Goal: Find specific page/section: Find specific page/section

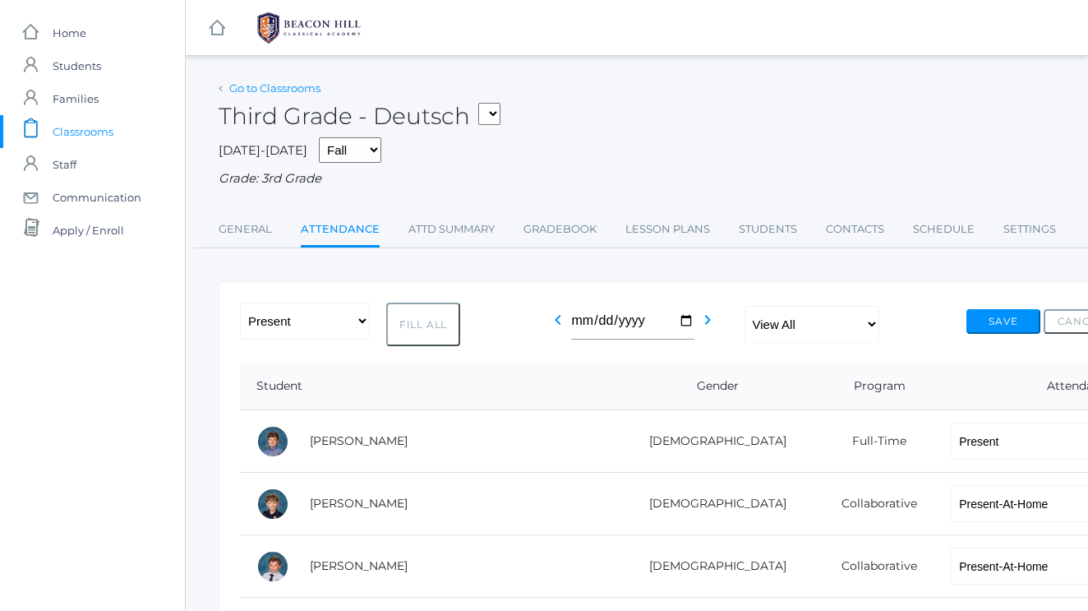
click at [280, 89] on link "Go to Classrooms" at bounding box center [274, 87] width 91 height 13
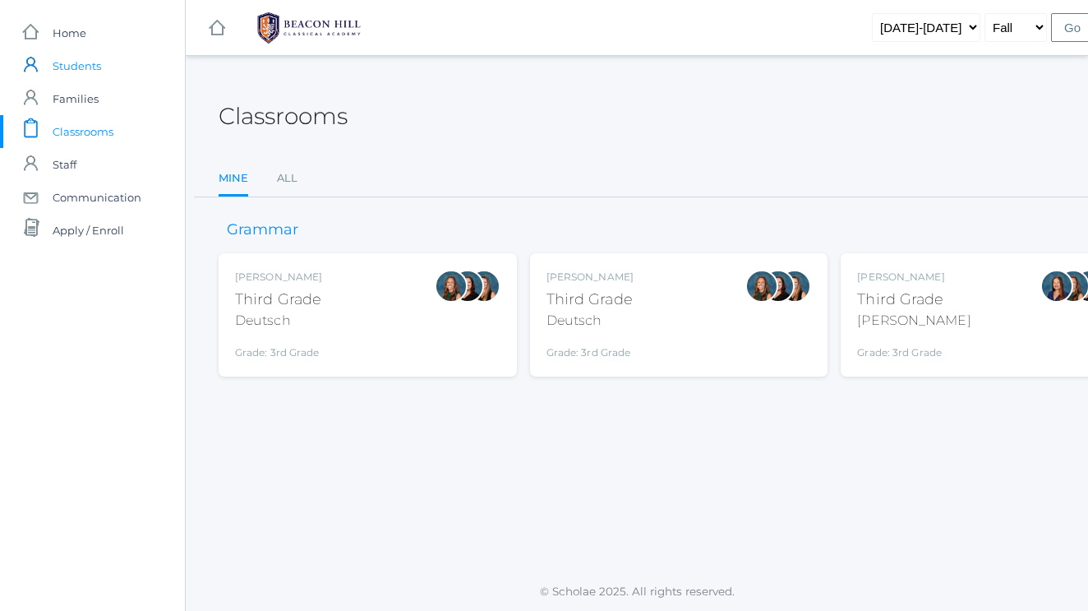
click at [74, 68] on span "Students" at bounding box center [77, 65] width 48 height 33
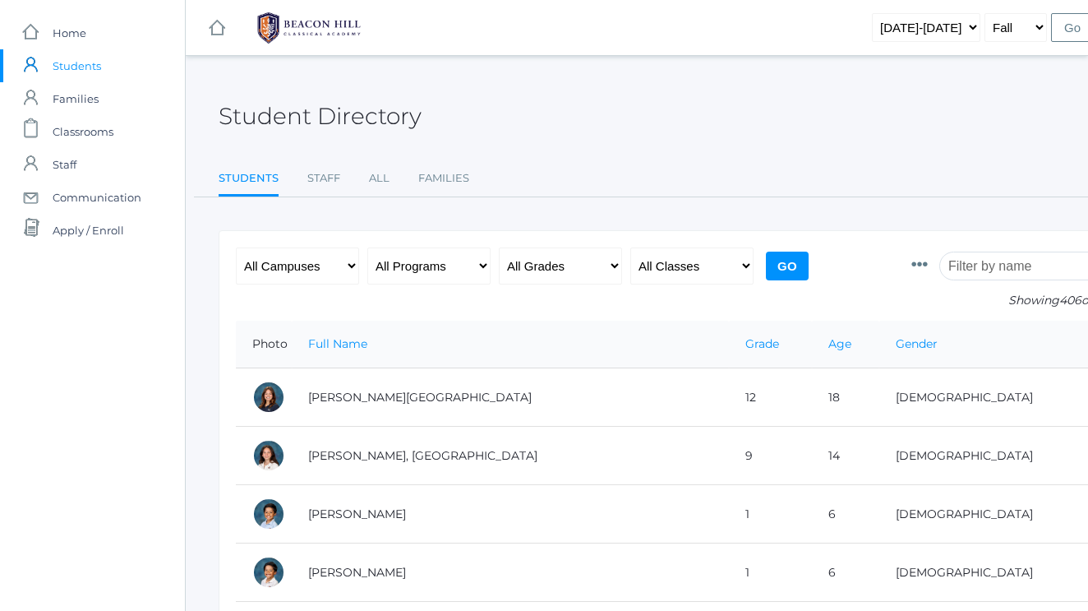
click at [964, 273] on input "search" at bounding box center [1030, 265] width 182 height 29
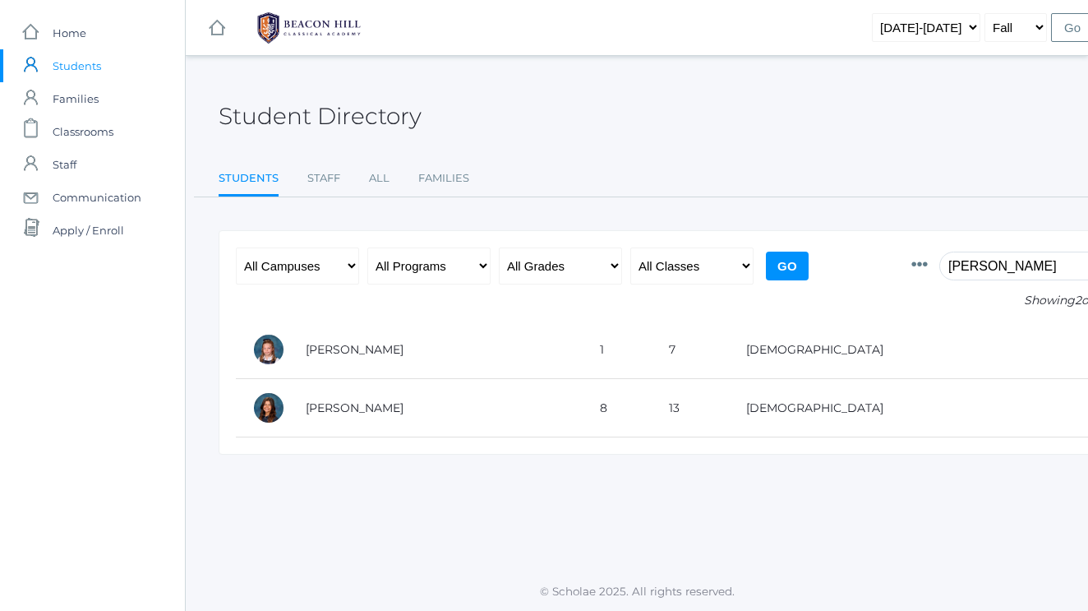
type input "Lyla"
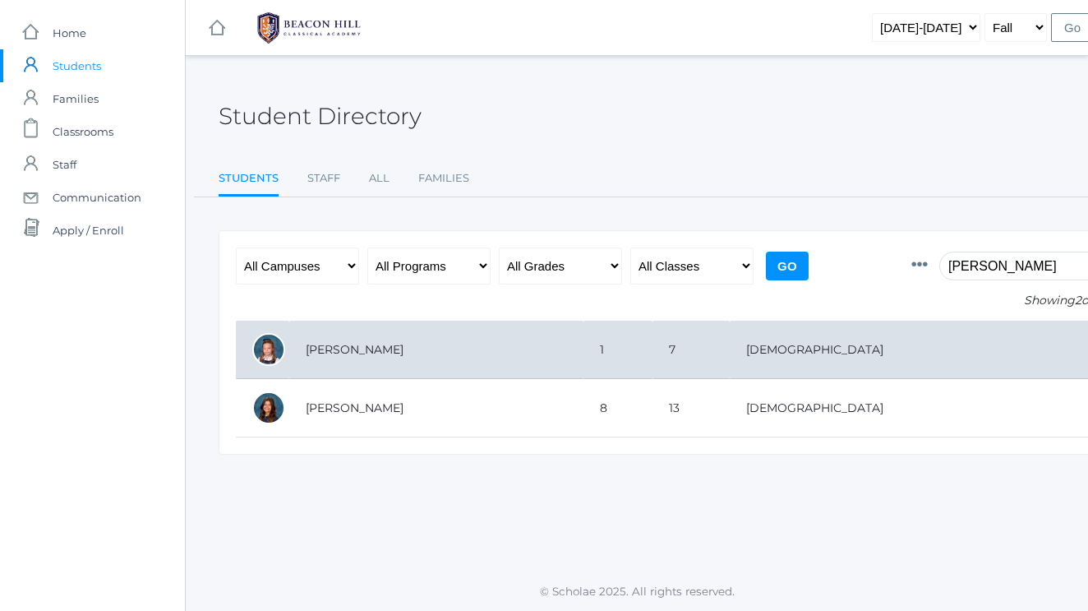
drag, startPoint x: 942, startPoint y: 288, endPoint x: 353, endPoint y: 350, distance: 592.5
click at [353, 350] on td "Foster, Lyla" at bounding box center [436, 349] width 294 height 58
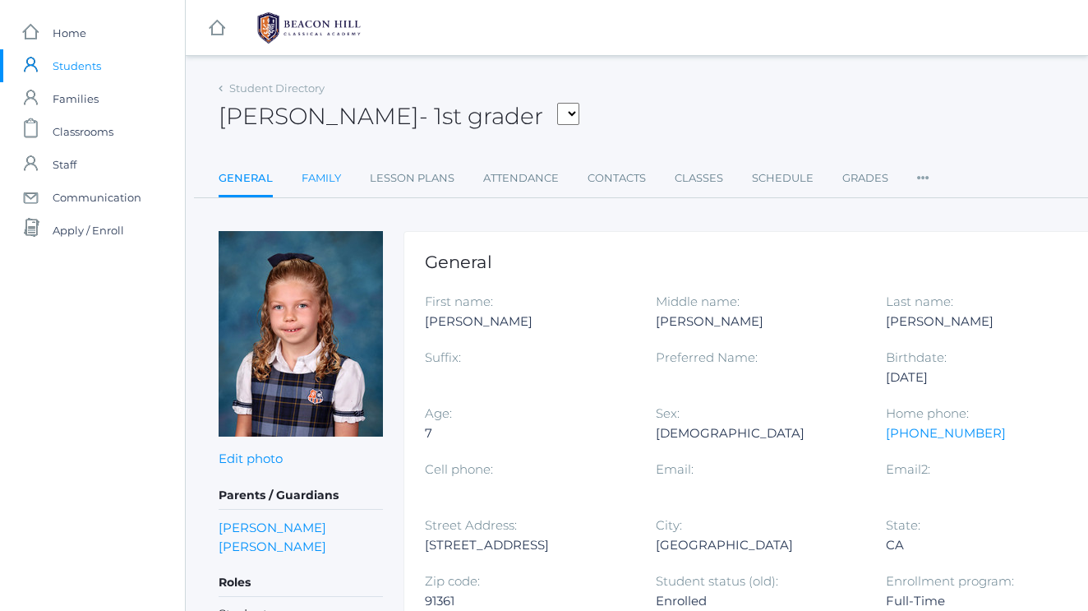
click at [317, 192] on link "Family" at bounding box center [321, 178] width 39 height 33
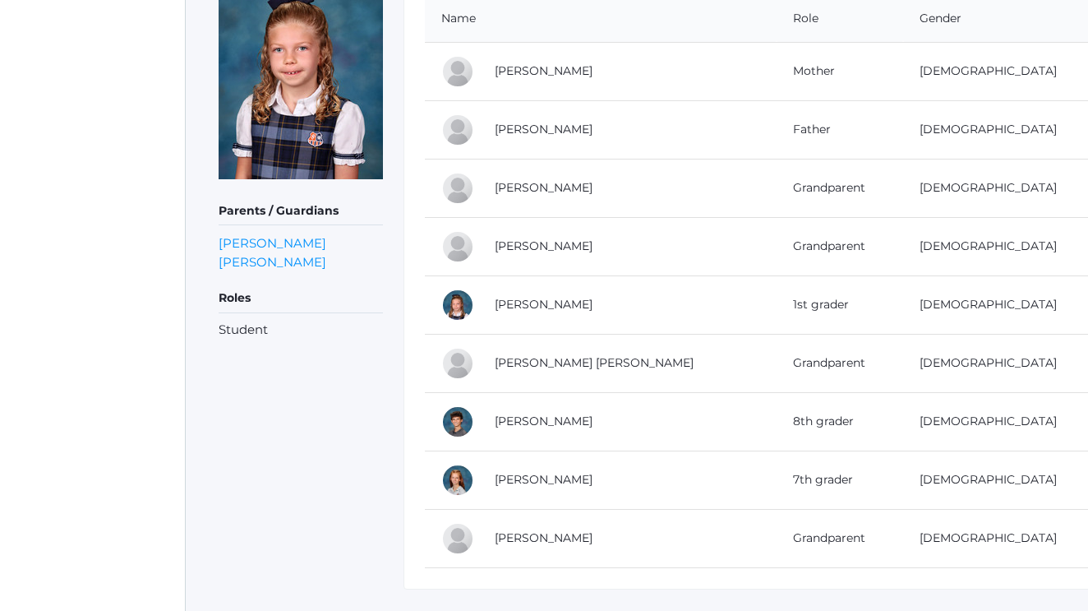
scroll to position [268, 0]
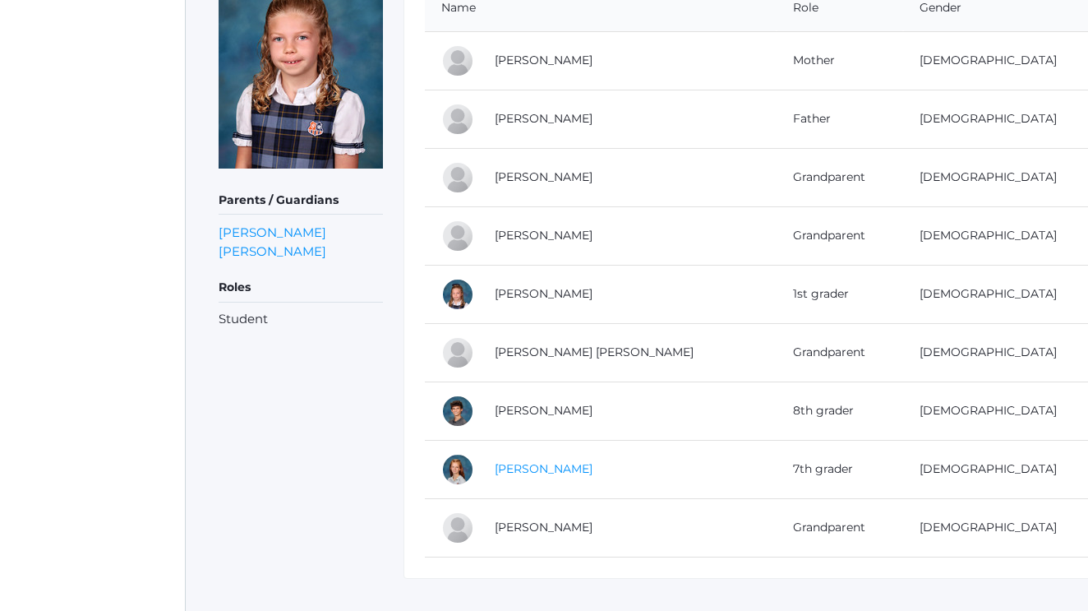
click at [549, 468] on link "Anna Laubacher" at bounding box center [544, 468] width 98 height 15
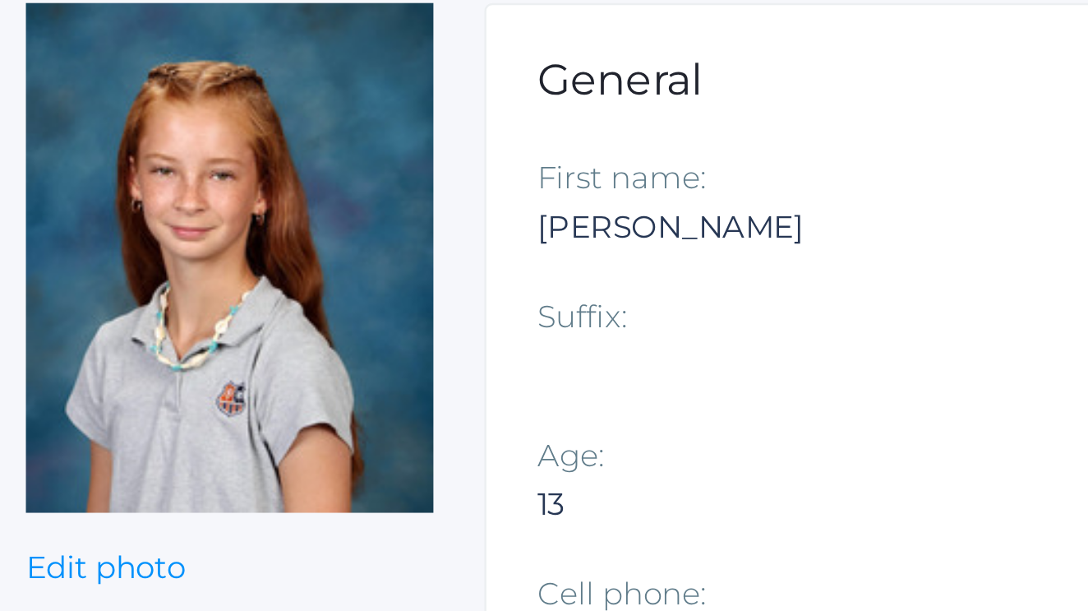
scroll to position [92, 0]
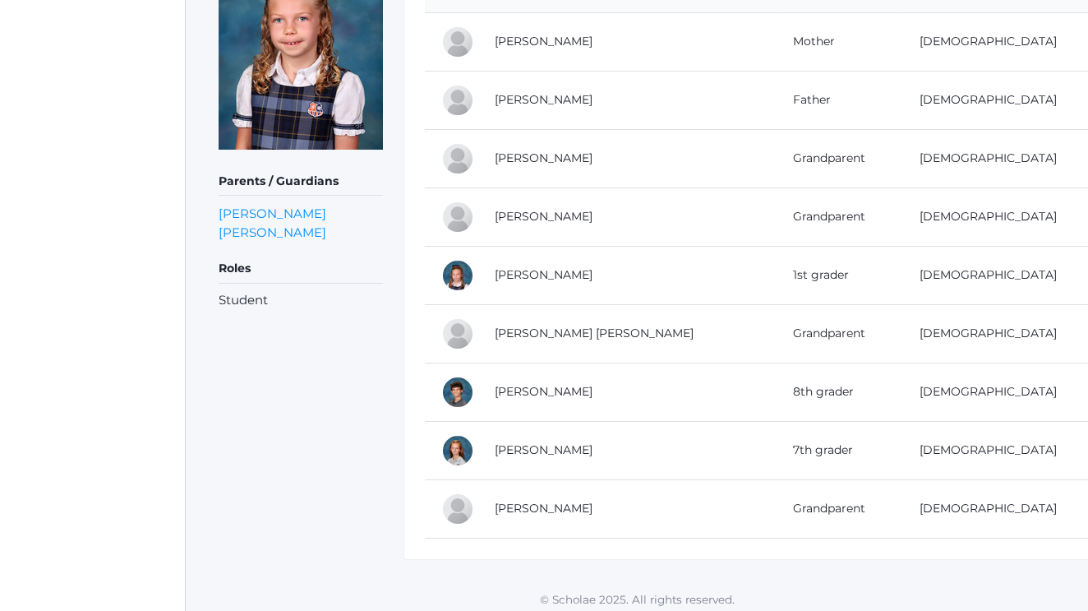
scroll to position [290, 0]
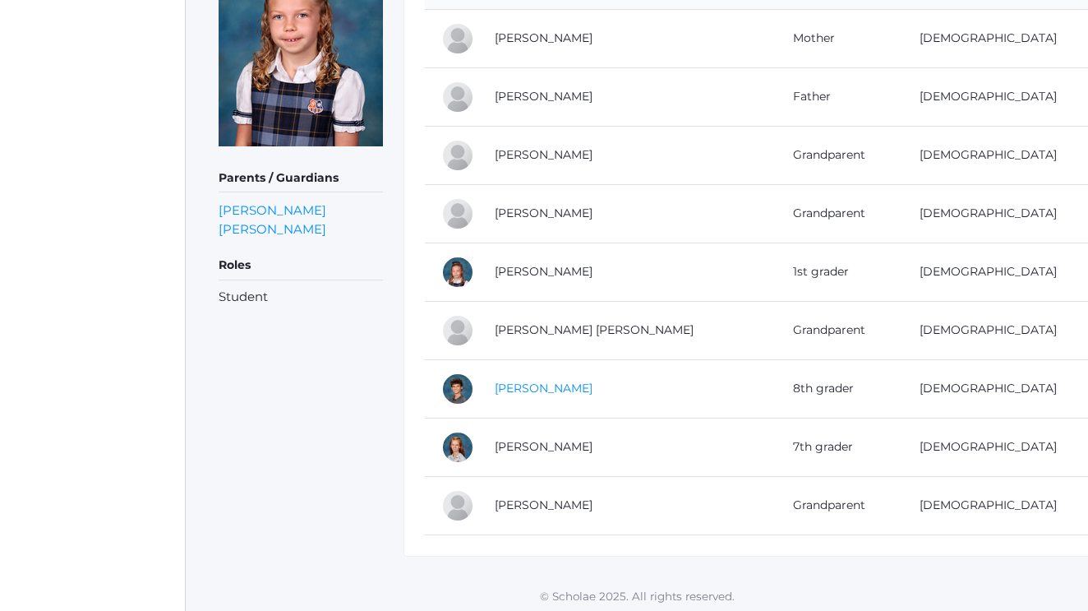
click at [569, 384] on link "Samuel Laubacher" at bounding box center [544, 387] width 98 height 15
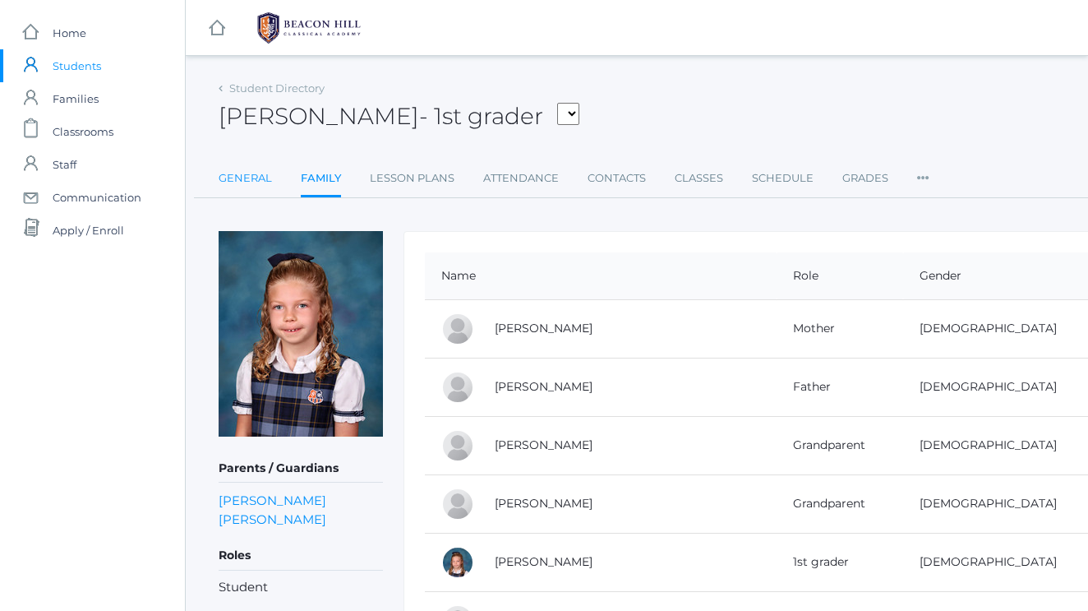
click at [257, 187] on link "General" at bounding box center [245, 178] width 53 height 33
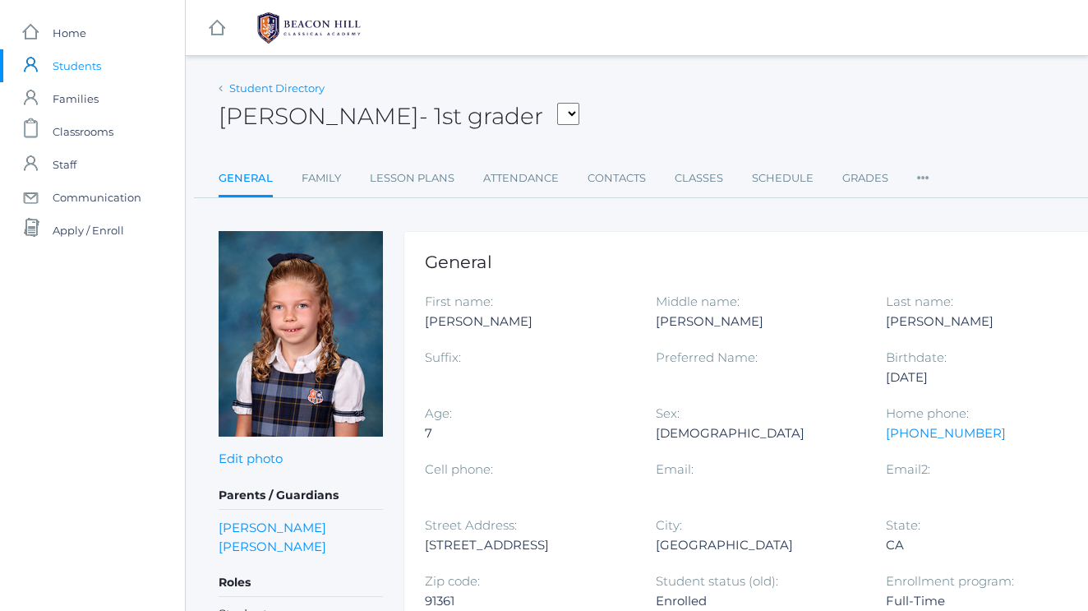
click at [287, 92] on link "Student Directory" at bounding box center [276, 87] width 95 height 13
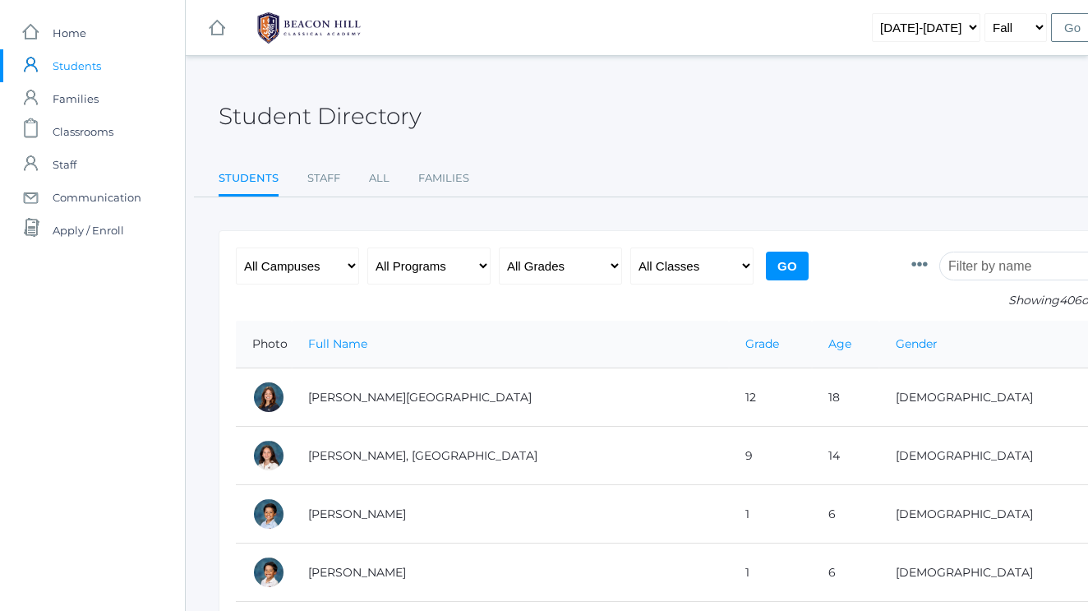
click at [982, 272] on input "search" at bounding box center [1030, 265] width 182 height 29
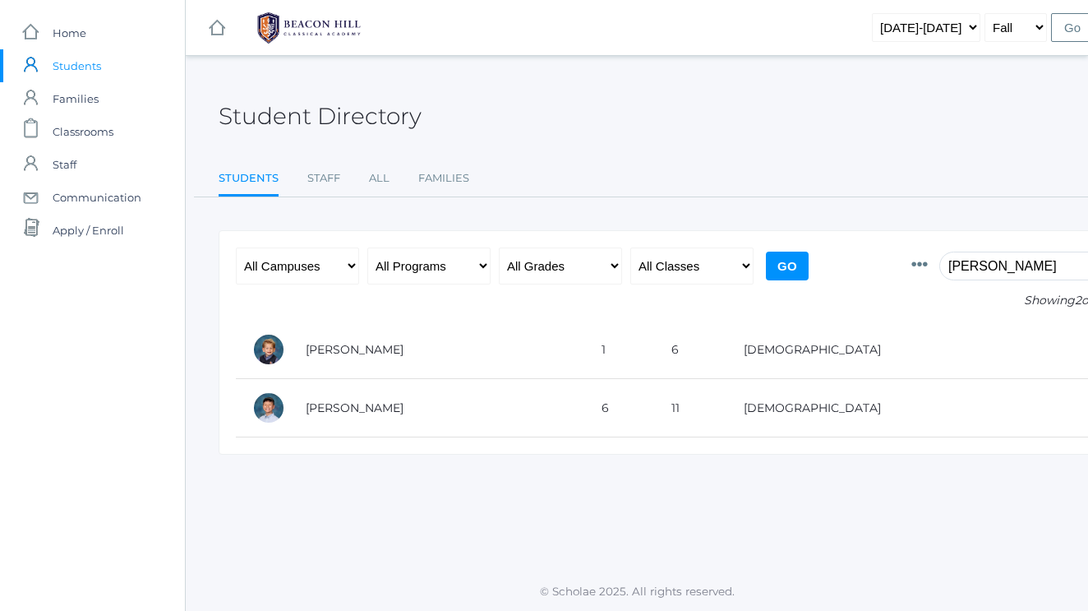
type input "Nolan"
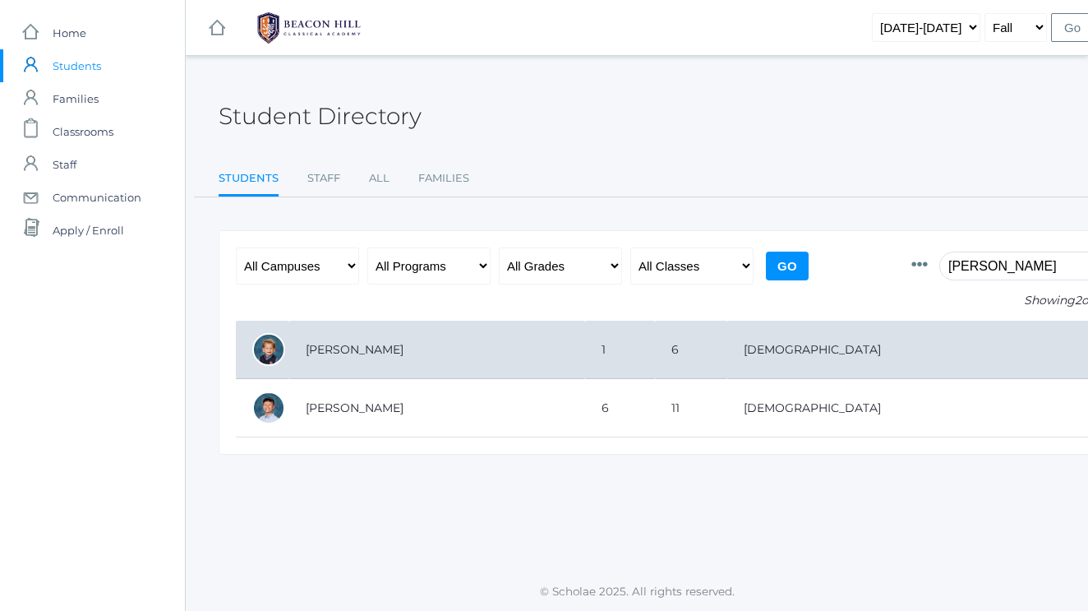
drag, startPoint x: 938, startPoint y: 286, endPoint x: 357, endPoint y: 351, distance: 583.8
click at [357, 351] on td "Alstot, Nolan" at bounding box center [437, 349] width 296 height 58
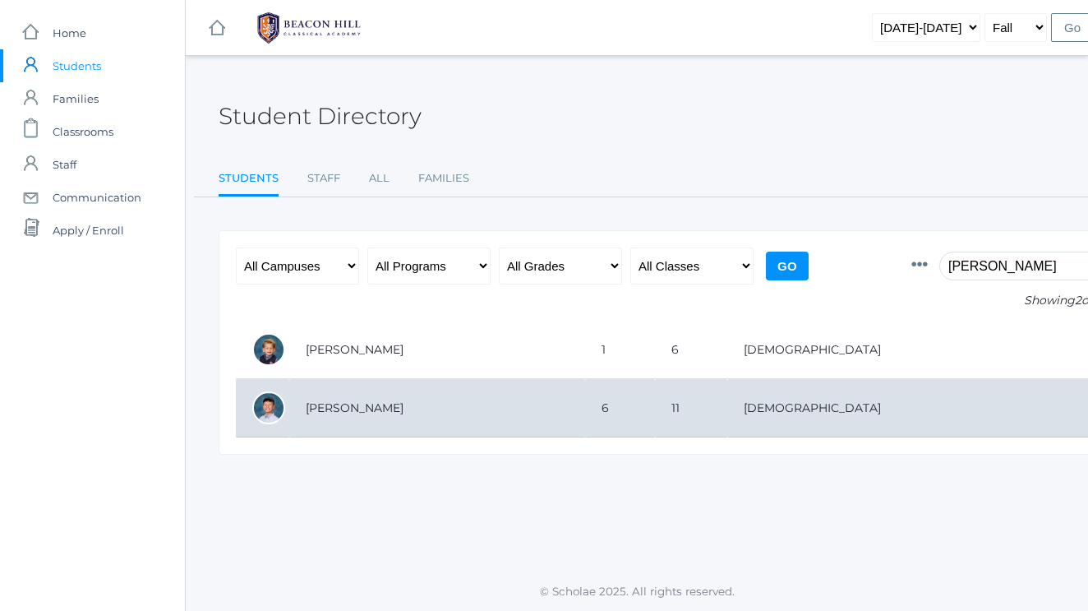
click at [318, 413] on td "Deeb, Nolan" at bounding box center [437, 408] width 296 height 58
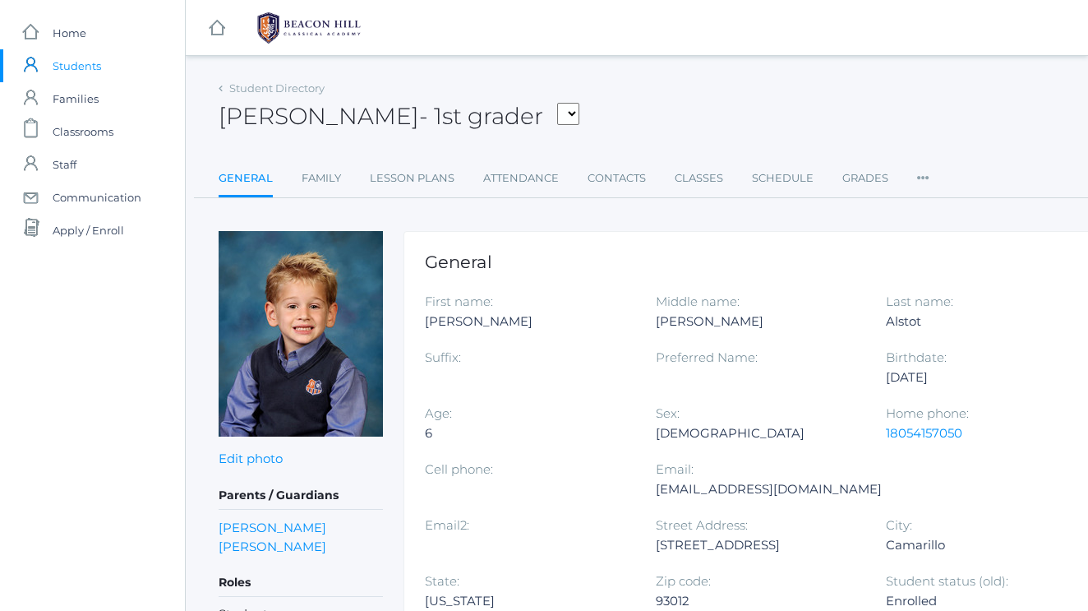
scroll to position [173, 165]
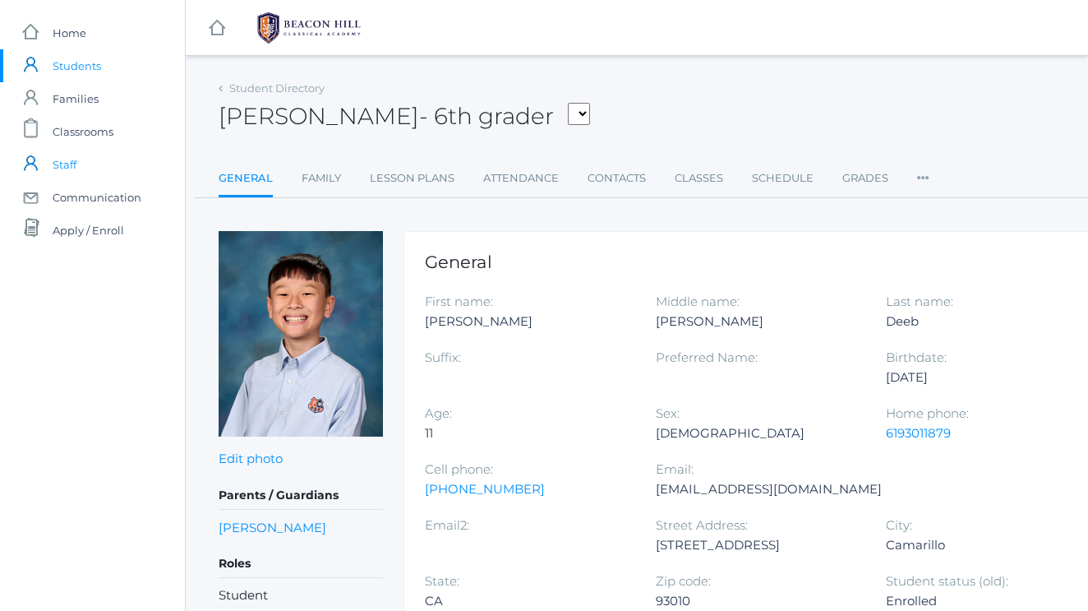
click at [75, 159] on span "Staff" at bounding box center [65, 164] width 24 height 33
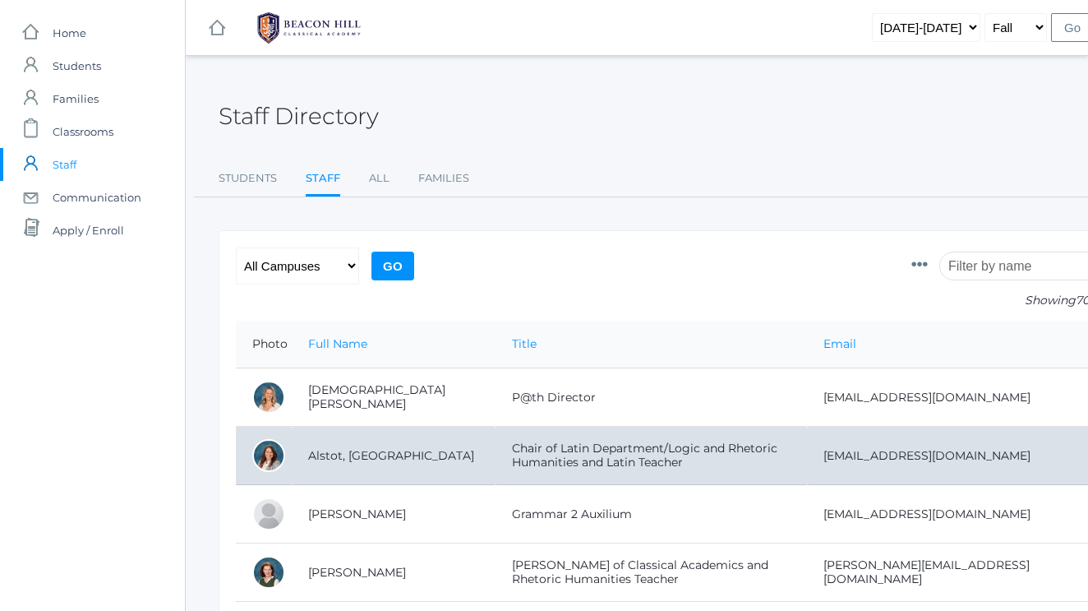
click at [339, 445] on td "Alstot, [GEOGRAPHIC_DATA]" at bounding box center [394, 455] width 204 height 58
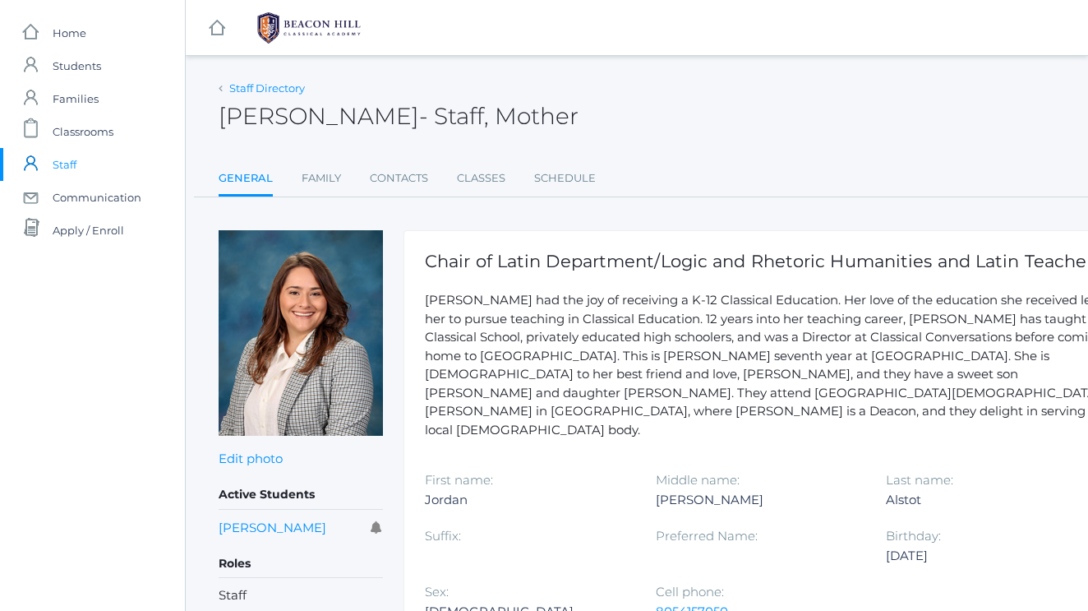
click at [283, 85] on link "Staff Directory" at bounding box center [267, 87] width 76 height 13
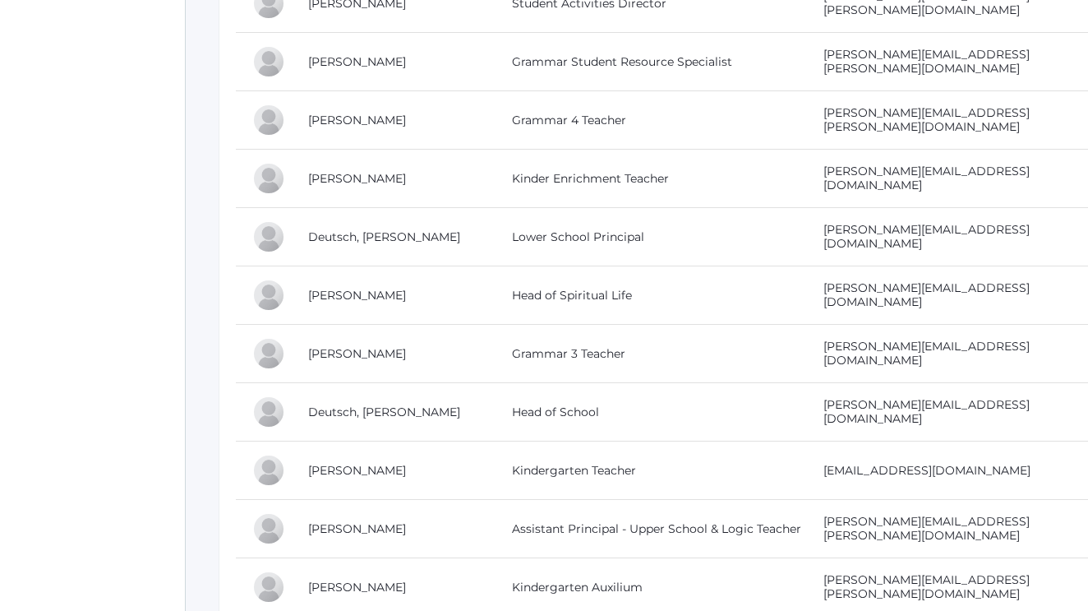
scroll to position [1390, 0]
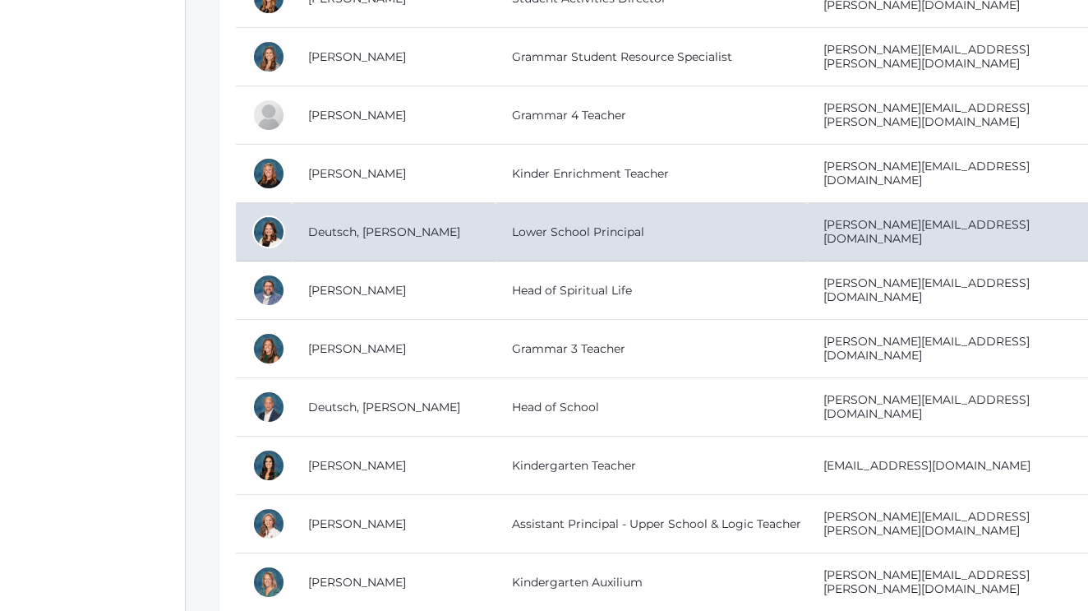
click at [293, 223] on td "Deutsch, [PERSON_NAME]" at bounding box center [394, 232] width 204 height 58
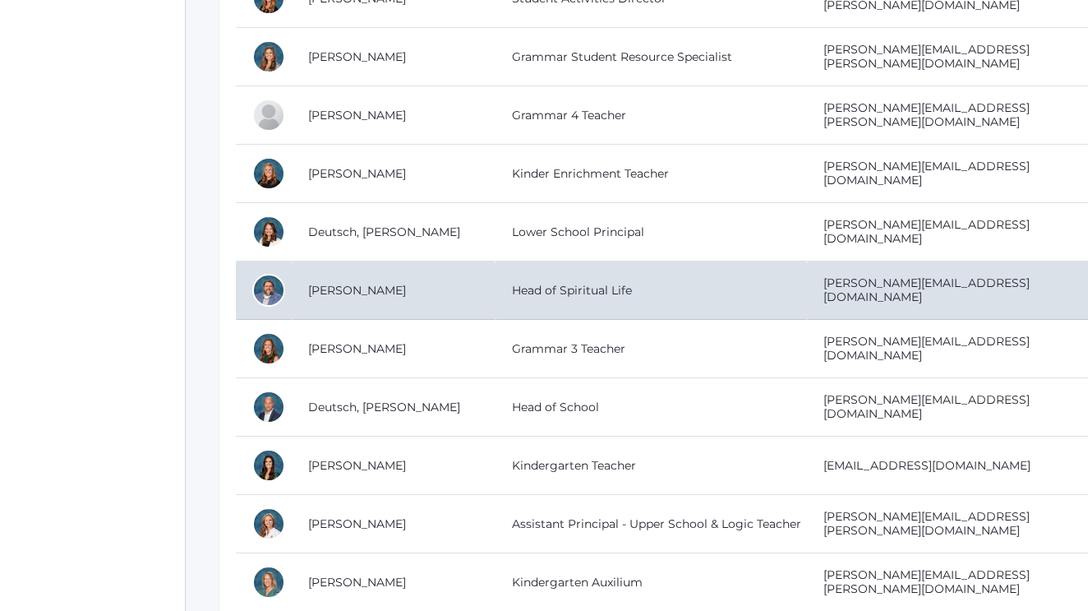
click at [373, 296] on td "[PERSON_NAME]" at bounding box center [394, 290] width 204 height 58
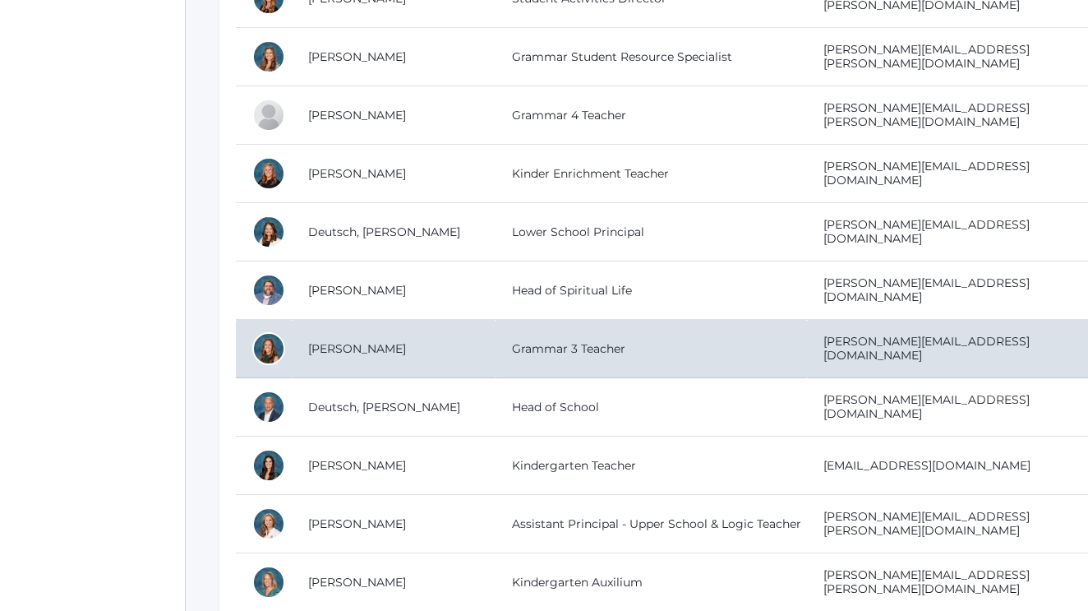
click at [358, 345] on td "[PERSON_NAME]" at bounding box center [394, 349] width 204 height 58
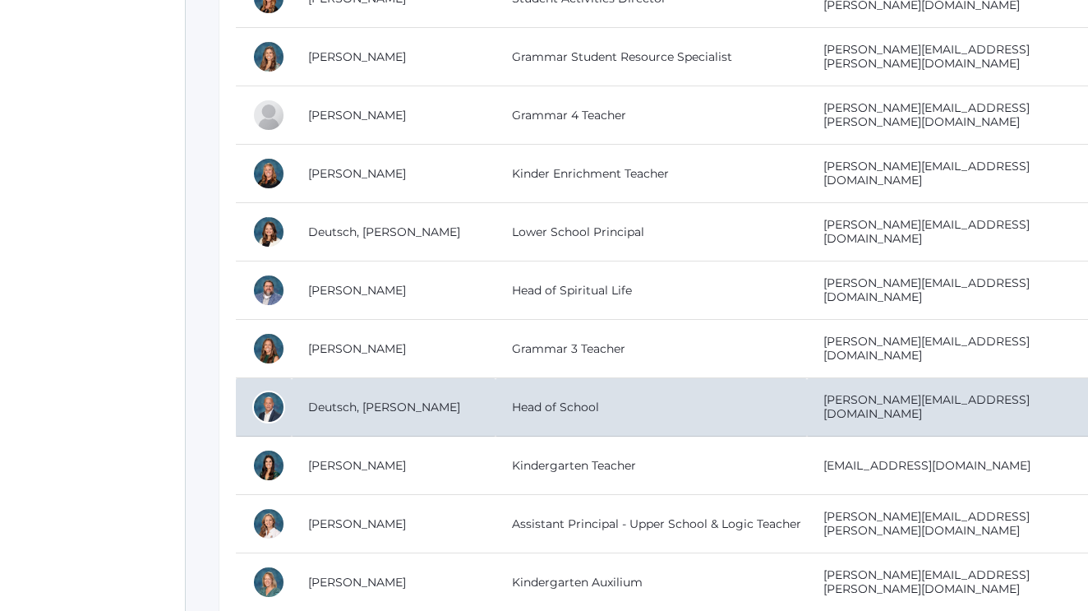
click at [385, 417] on td "Deutsch, [PERSON_NAME]" at bounding box center [394, 407] width 204 height 58
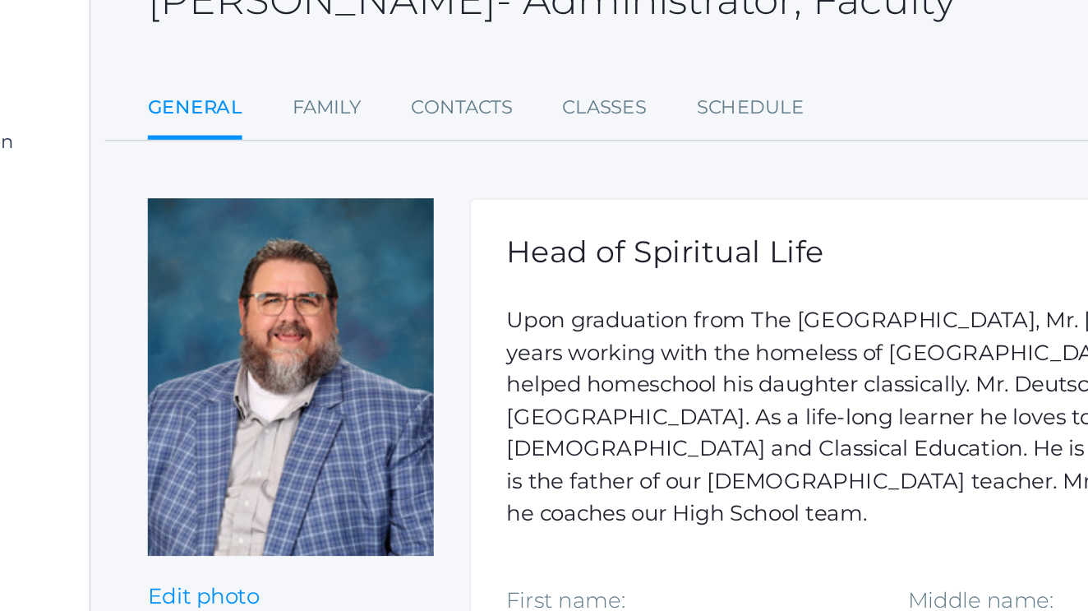
scroll to position [106, 71]
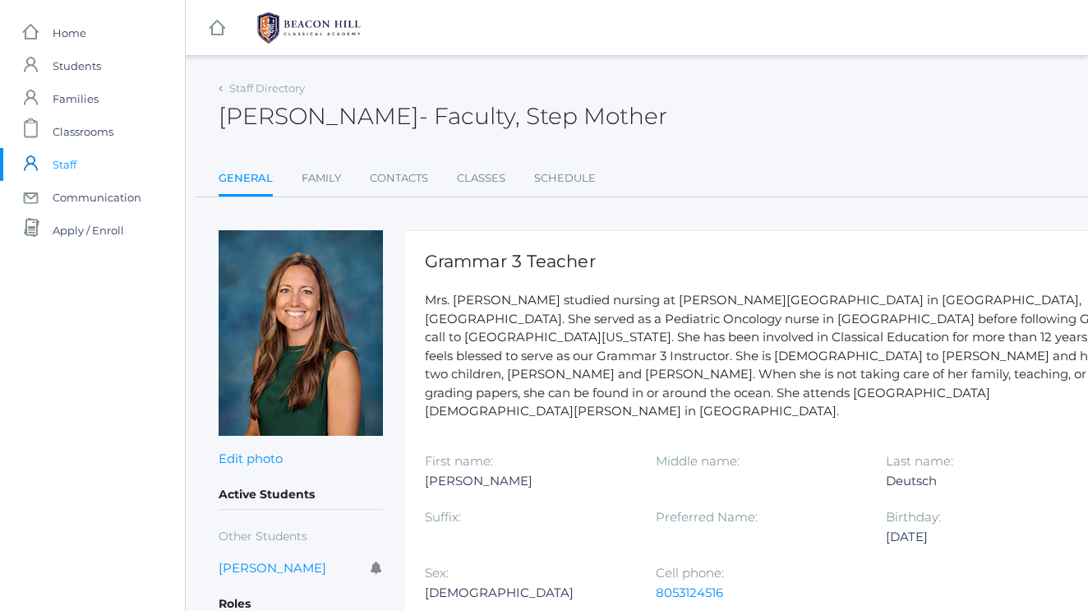
scroll to position [98, 99]
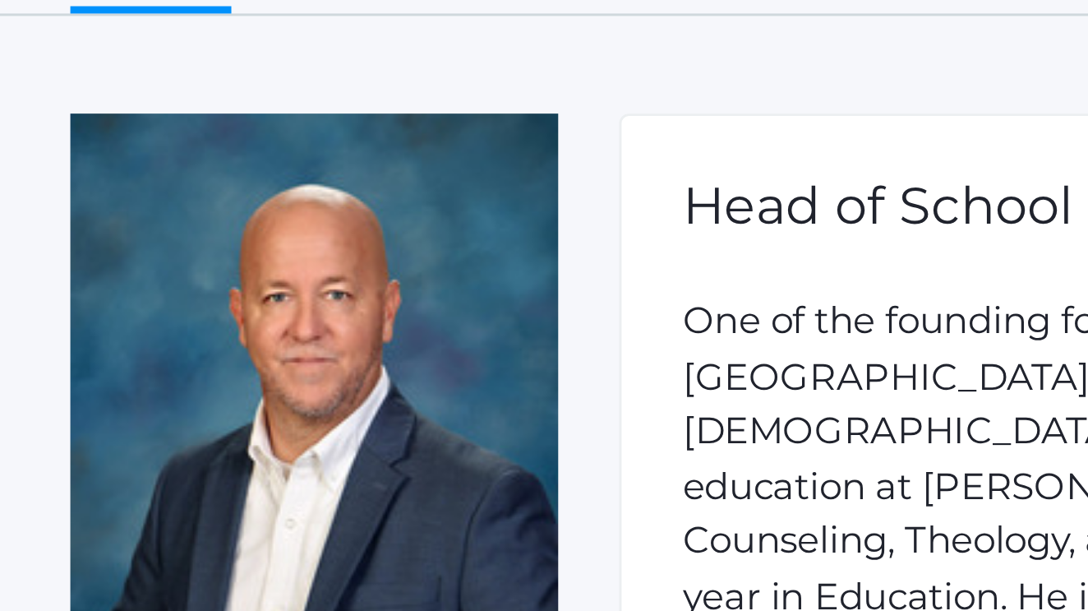
scroll to position [0, 59]
